Goal: Task Accomplishment & Management: Manage account settings

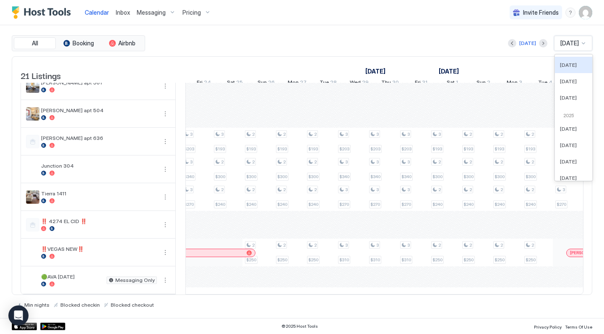
scroll to position [0, 556]
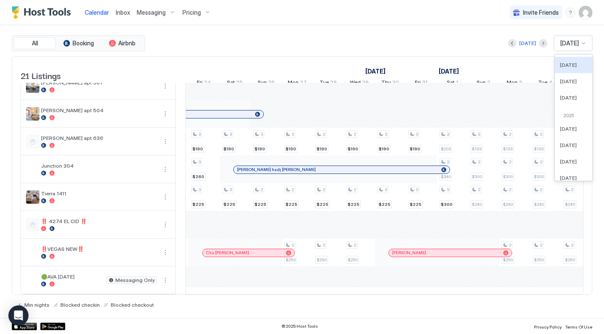
click at [209, 9] on div "Pricing" at bounding box center [196, 12] width 35 height 14
click at [208, 9] on div at bounding box center [302, 167] width 604 height 334
click at [207, 10] on div "Pricing" at bounding box center [196, 12] width 35 height 14
click at [206, 11] on div at bounding box center [302, 167] width 604 height 334
click at [206, 14] on div "Pricing" at bounding box center [196, 12] width 35 height 14
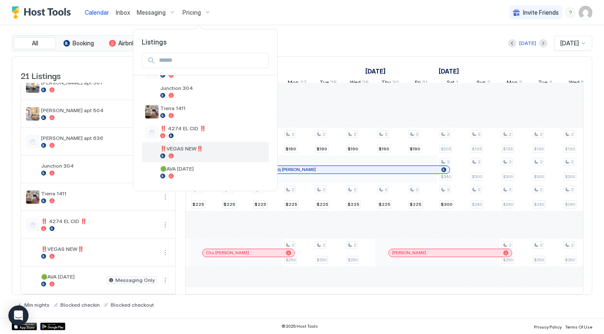
scroll to position [341, 0]
click at [201, 150] on span "‼️VEGAS NEW‼️" at bounding box center [212, 148] width 105 height 6
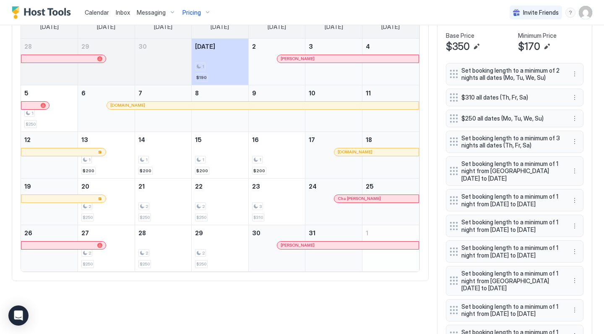
scroll to position [239, 0]
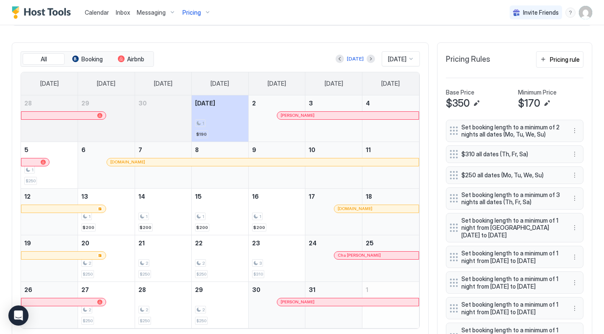
click at [367, 57] on button "Next month" at bounding box center [371, 59] width 8 height 8
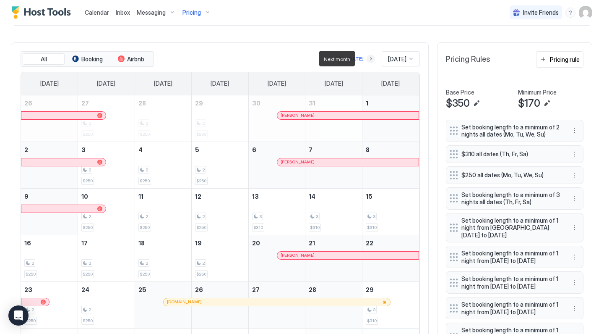
click at [367, 57] on button "Next month" at bounding box center [371, 59] width 8 height 8
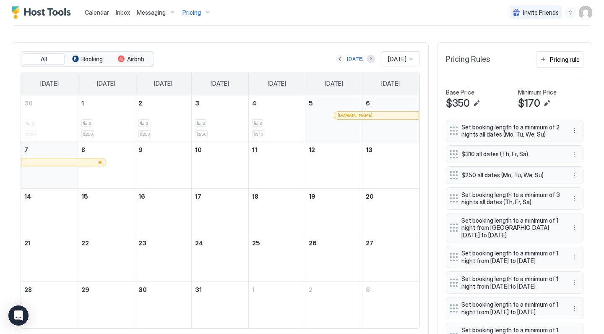
click at [336, 58] on button "Previous month" at bounding box center [340, 59] width 8 height 8
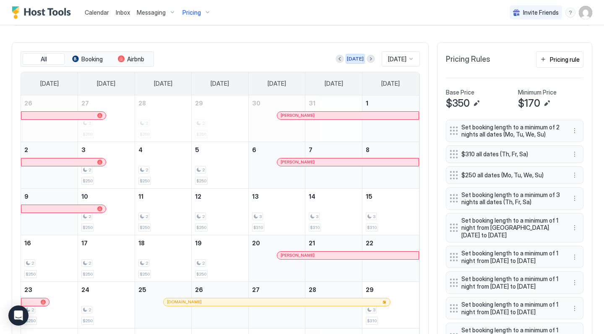
click at [350, 60] on div "[DATE]" at bounding box center [355, 59] width 17 height 8
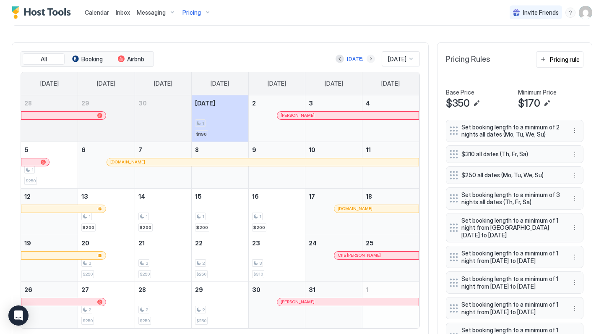
click at [367, 57] on button "Next month" at bounding box center [371, 59] width 8 height 8
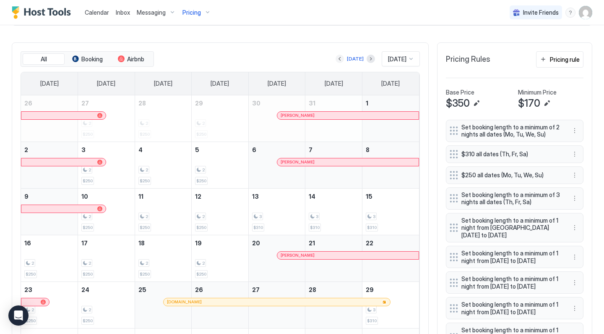
click at [336, 57] on button "Previous month" at bounding box center [340, 59] width 8 height 8
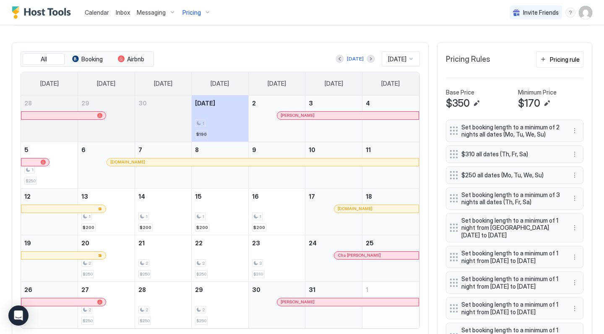
click at [103, 13] on span "Calendar" at bounding box center [97, 12] width 24 height 7
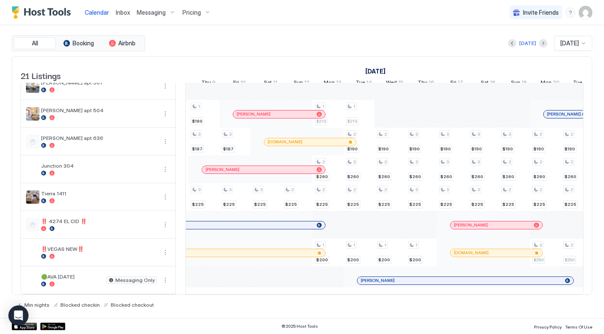
scroll to position [0, 734]
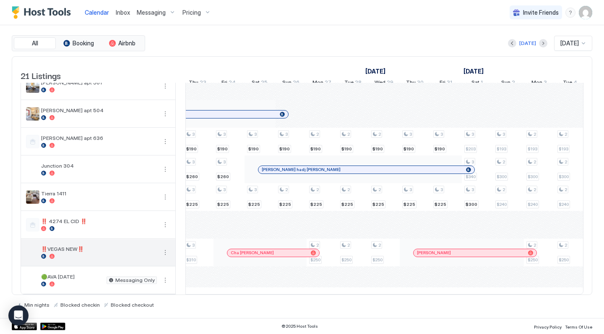
click at [167, 253] on button "More options" at bounding box center [165, 252] width 10 height 10
click at [165, 252] on div at bounding box center [302, 167] width 604 height 334
click at [165, 252] on button "More options" at bounding box center [165, 252] width 10 height 10
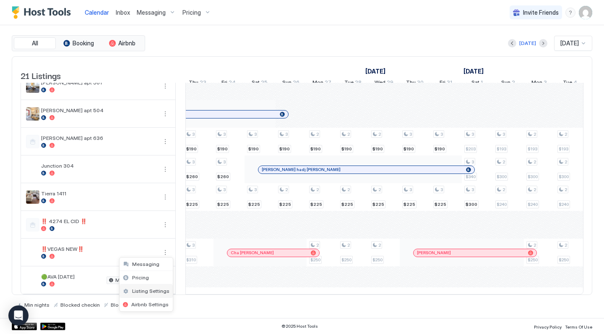
click at [159, 290] on span "Listing Settings" at bounding box center [150, 290] width 37 height 6
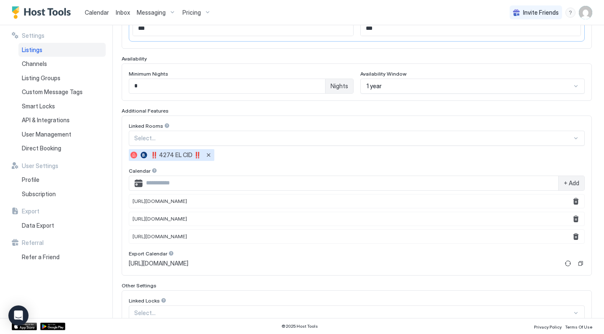
scroll to position [201, 0]
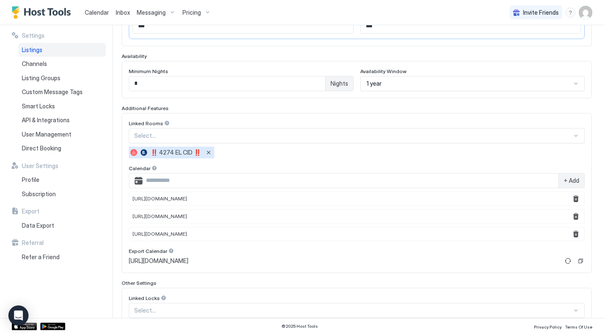
click at [94, 13] on span "Calendar" at bounding box center [97, 12] width 24 height 7
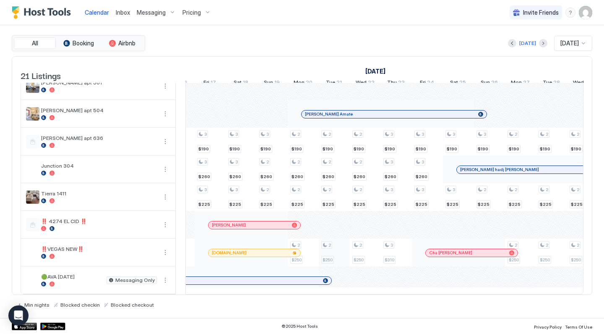
scroll to position [0, 1000]
